Goal: Information Seeking & Learning: Learn about a topic

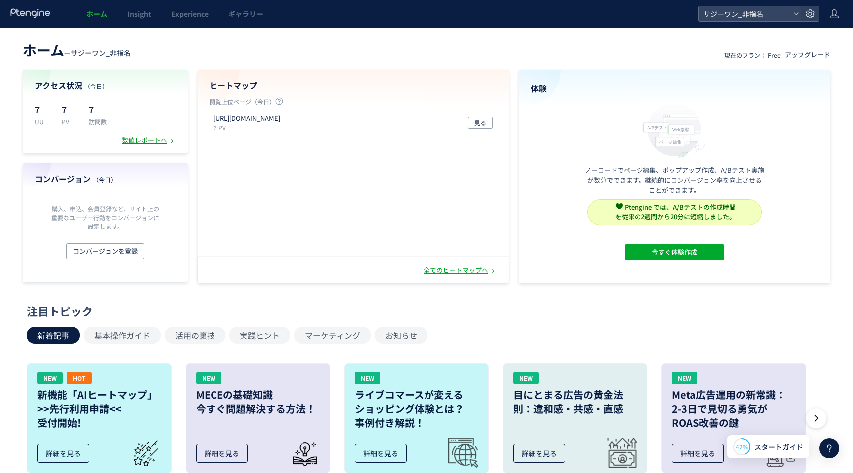
click at [129, 142] on div "数値レポートへ" at bounding box center [149, 140] width 54 height 9
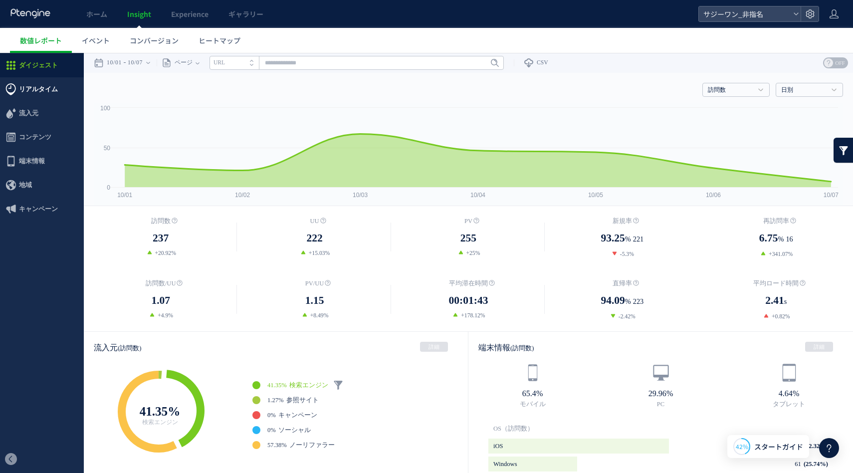
click at [32, 88] on span "リアルタイム" at bounding box center [38, 89] width 39 height 24
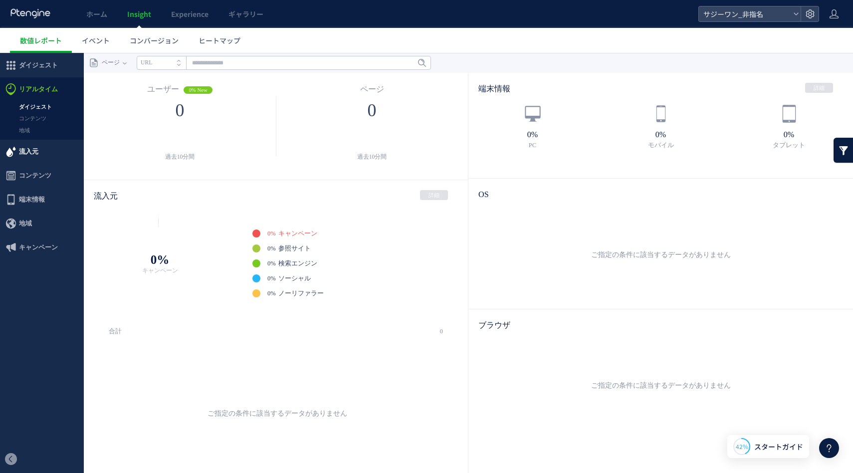
click at [27, 149] on span "流入元" at bounding box center [28, 152] width 19 height 24
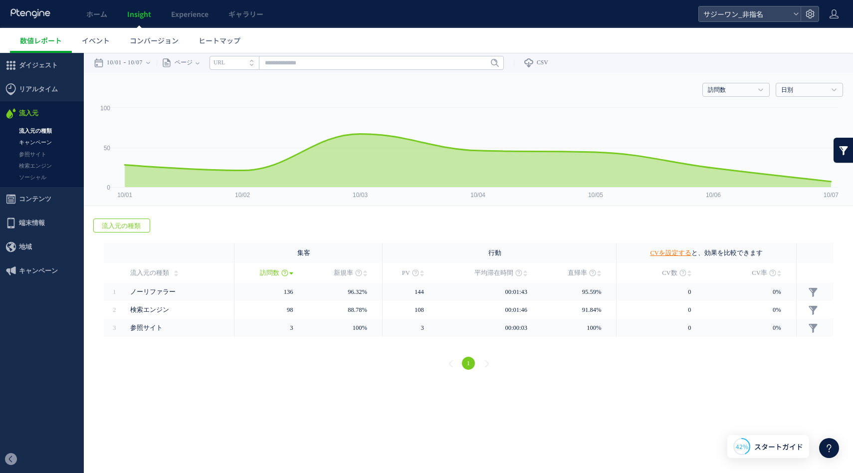
click at [46, 141] on link "キャンペーン" at bounding box center [42, 142] width 84 height 11
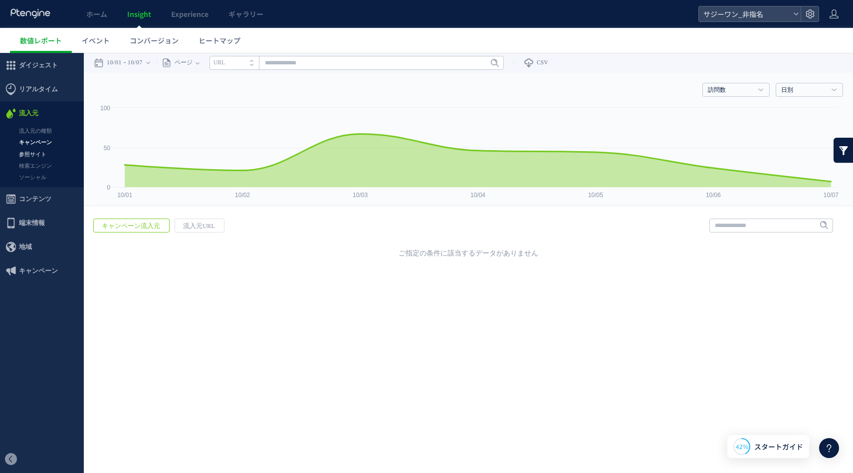
click at [42, 154] on link "参照サイト" at bounding box center [42, 154] width 84 height 11
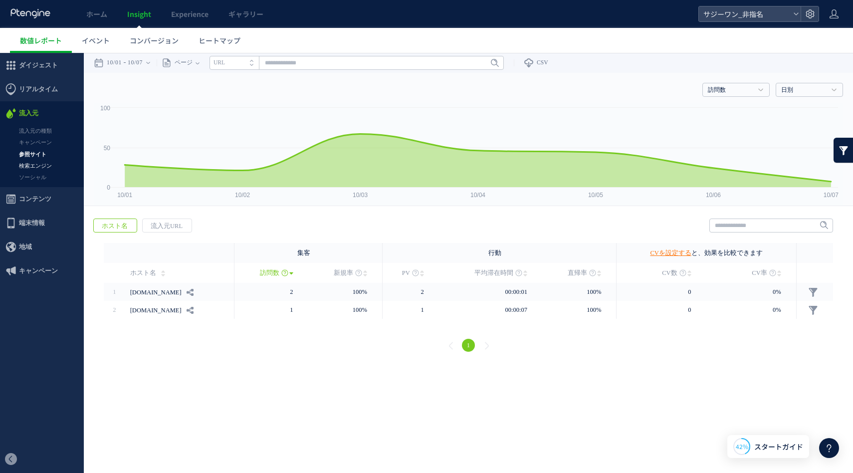
click at [32, 162] on link "検索エンジン" at bounding box center [42, 165] width 84 height 11
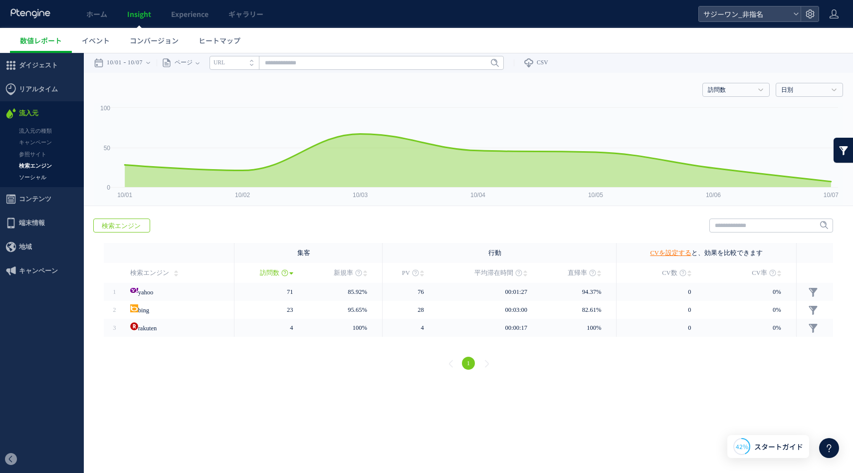
click at [30, 174] on link "ソーシャル" at bounding box center [42, 177] width 84 height 11
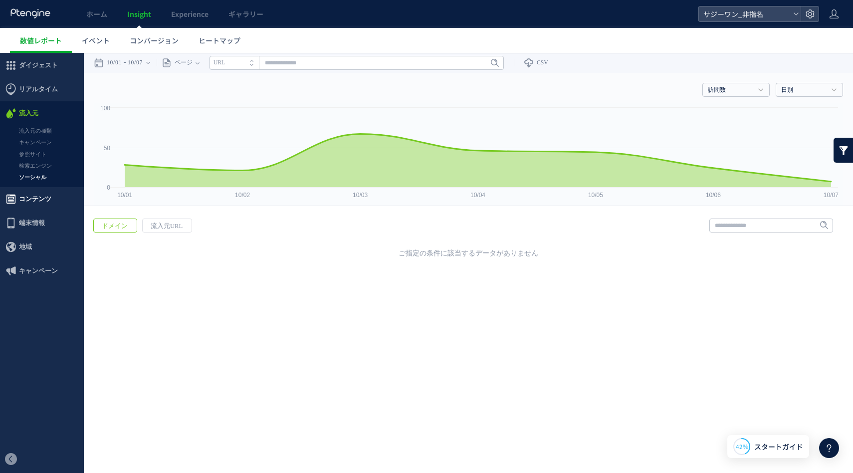
click at [25, 196] on span "コンテンツ" at bounding box center [35, 199] width 32 height 24
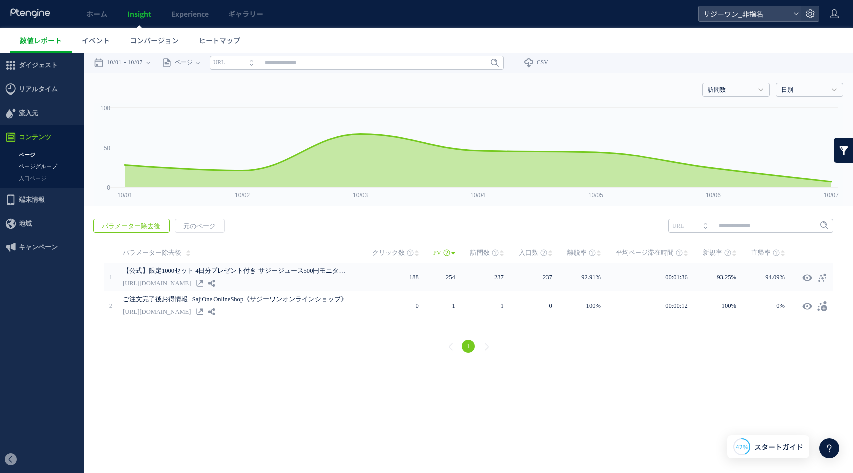
click at [32, 167] on link "ページグループ" at bounding box center [42, 166] width 84 height 11
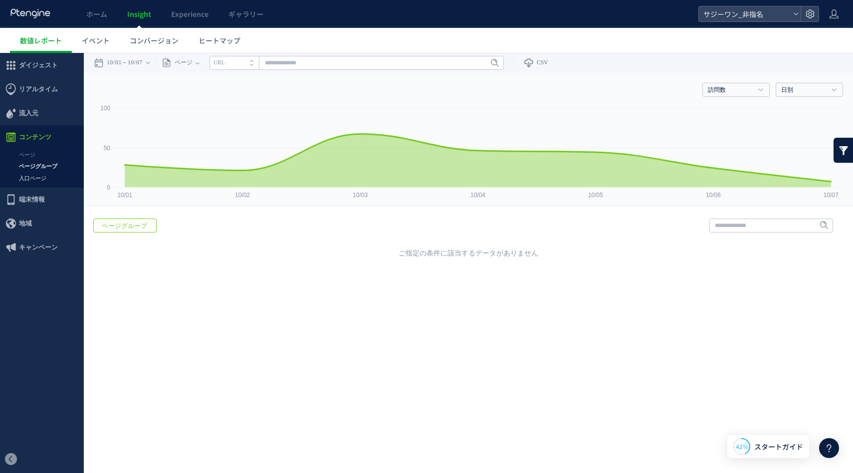
click at [31, 177] on link "入口ページ" at bounding box center [42, 178] width 84 height 11
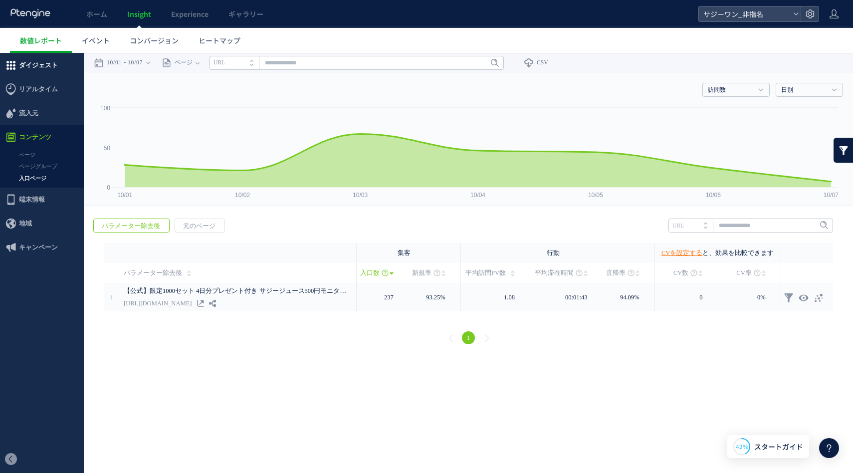
click at [41, 63] on span "ダイジェスト" at bounding box center [38, 65] width 39 height 24
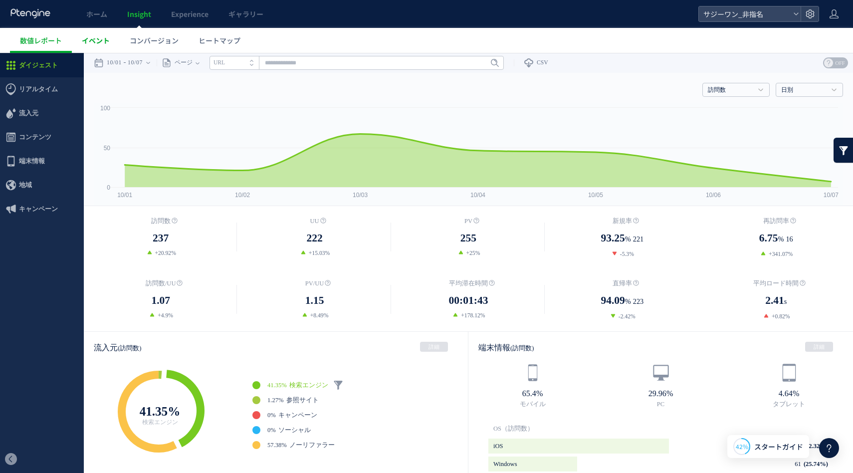
click at [96, 38] on span "イベント" at bounding box center [96, 40] width 28 height 10
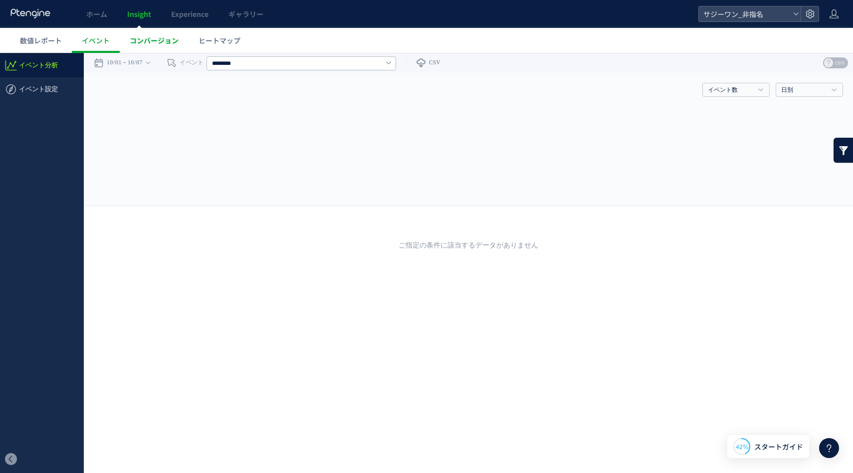
click at [167, 38] on span "コンバージョン" at bounding box center [154, 40] width 49 height 10
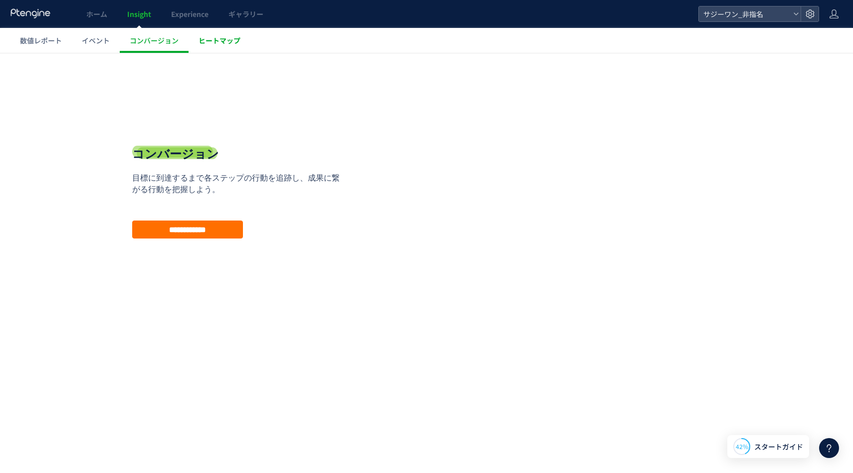
click at [232, 45] on span "ヒートマップ" at bounding box center [220, 40] width 42 height 10
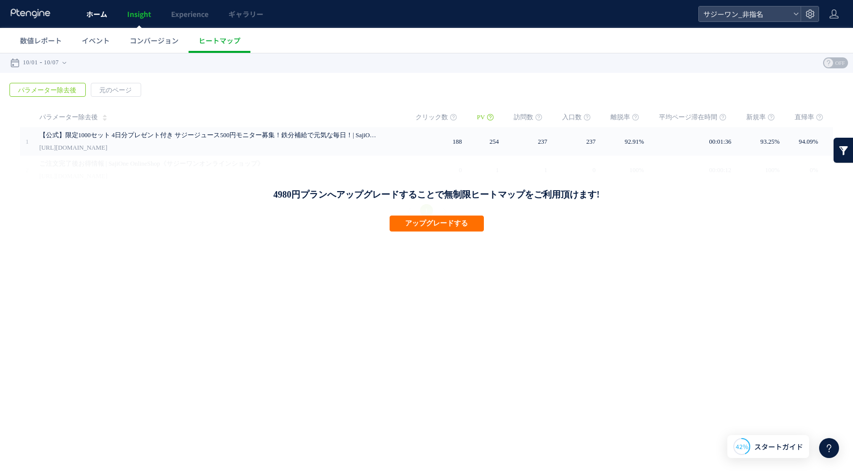
click at [96, 16] on span "ホーム" at bounding box center [96, 14] width 21 height 10
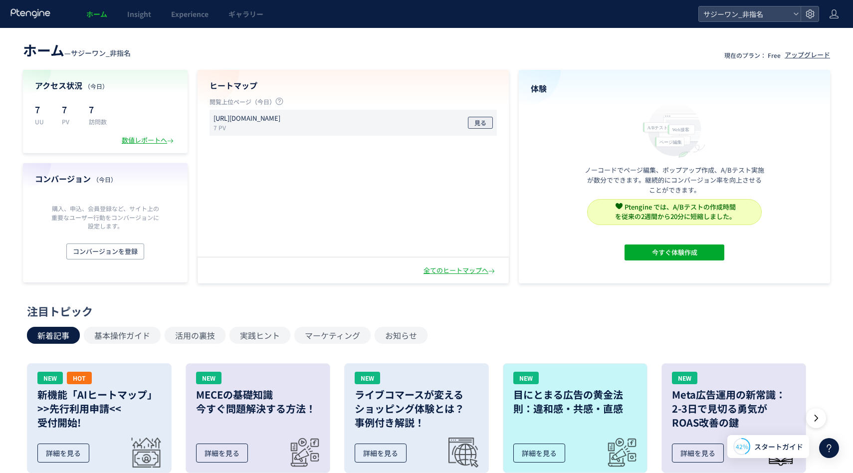
click at [485, 121] on span "見る" at bounding box center [480, 123] width 12 height 12
